Goal: Transaction & Acquisition: Purchase product/service

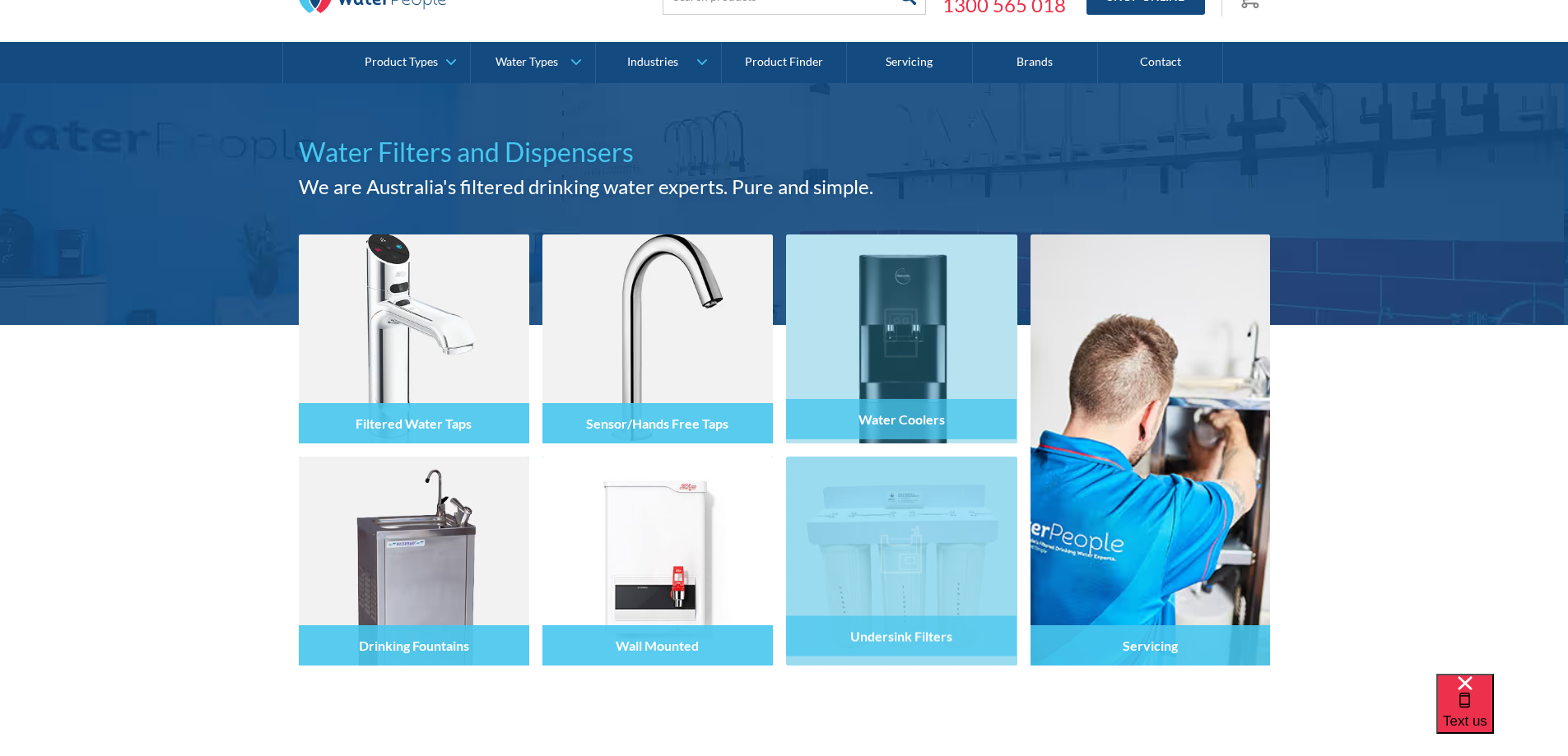
click at [930, 524] on img at bounding box center [901, 560] width 231 height 209
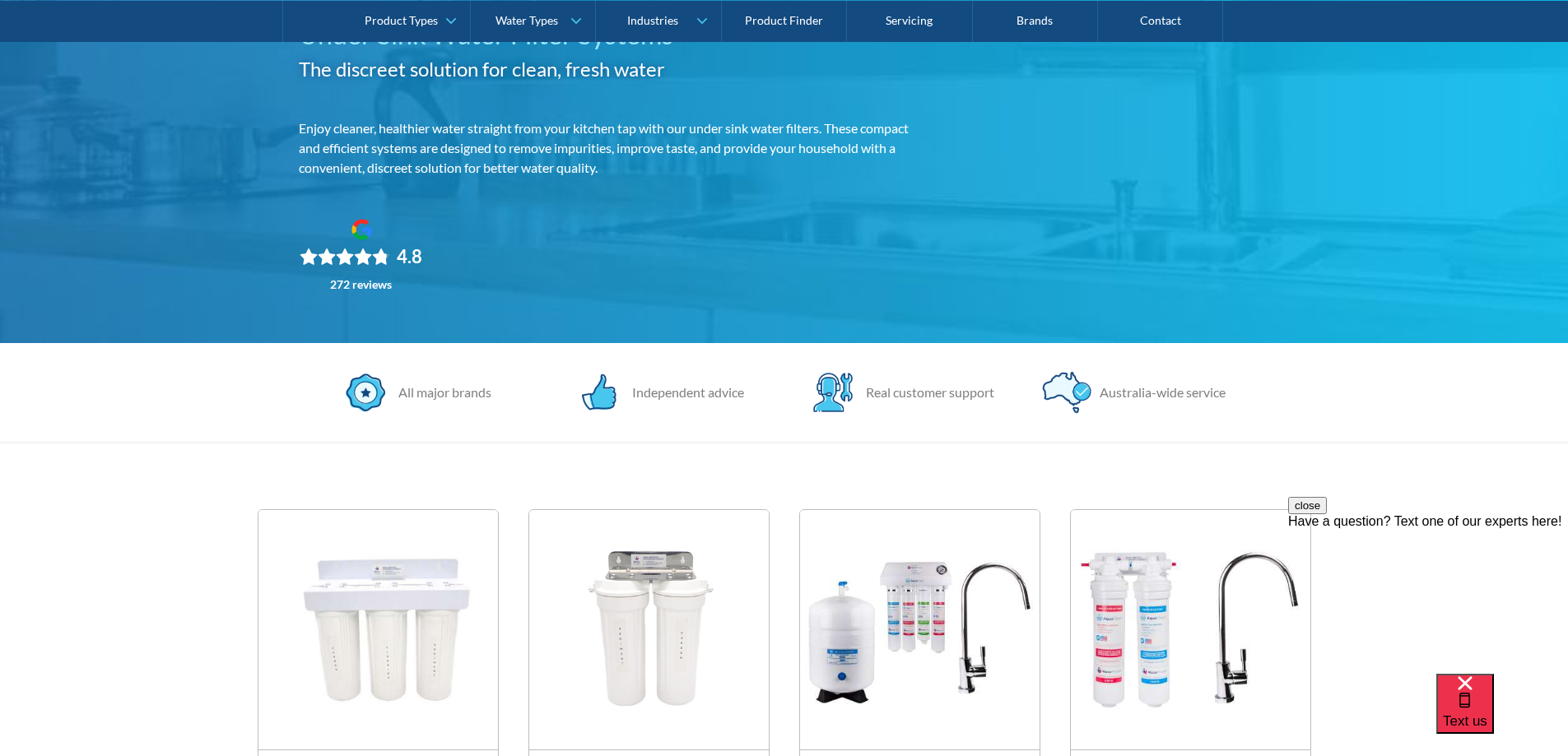
click at [611, 627] on img at bounding box center [649, 630] width 240 height 240
click at [660, 601] on img at bounding box center [649, 630] width 240 height 240
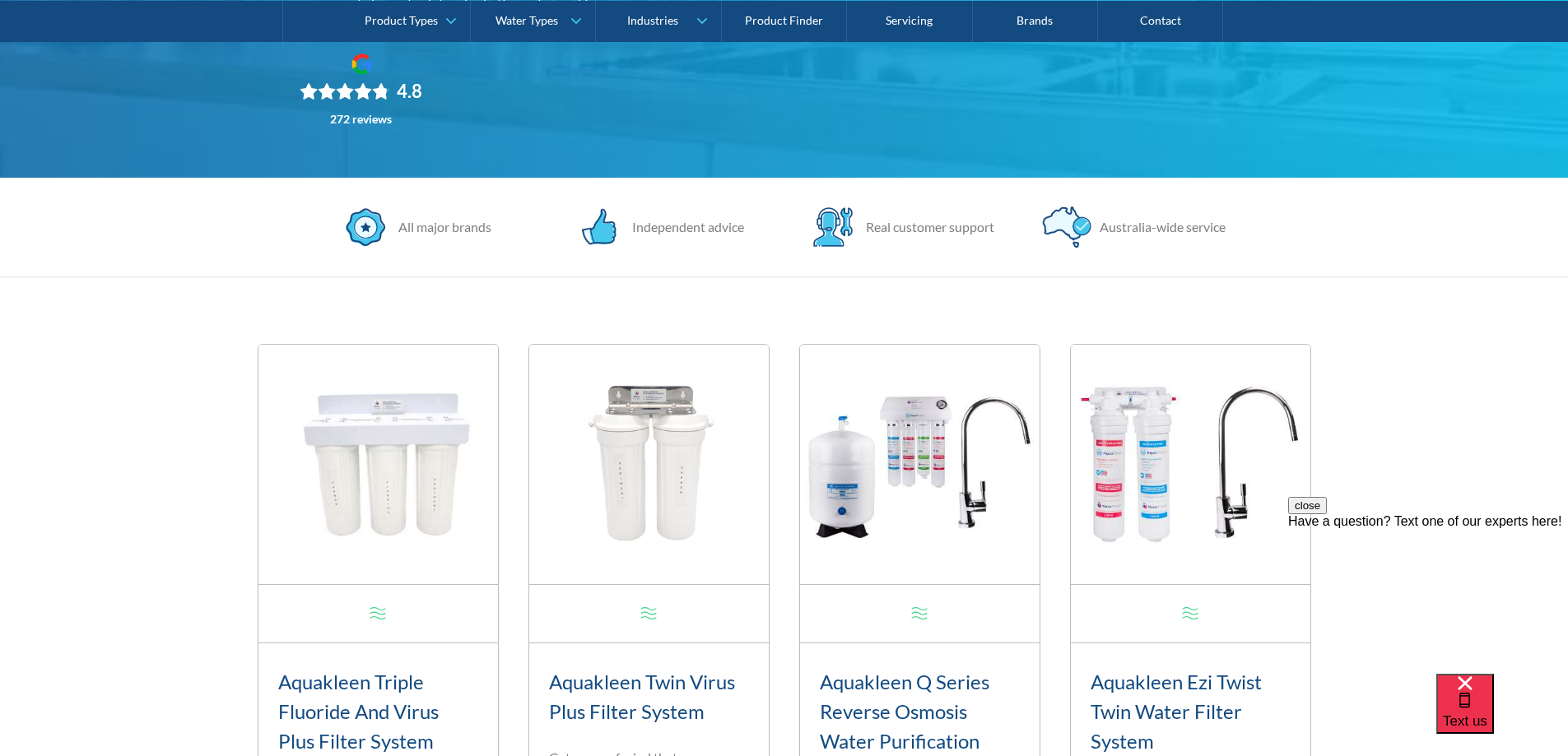
scroll to position [411, 0]
